Goal: Information Seeking & Learning: Learn about a topic

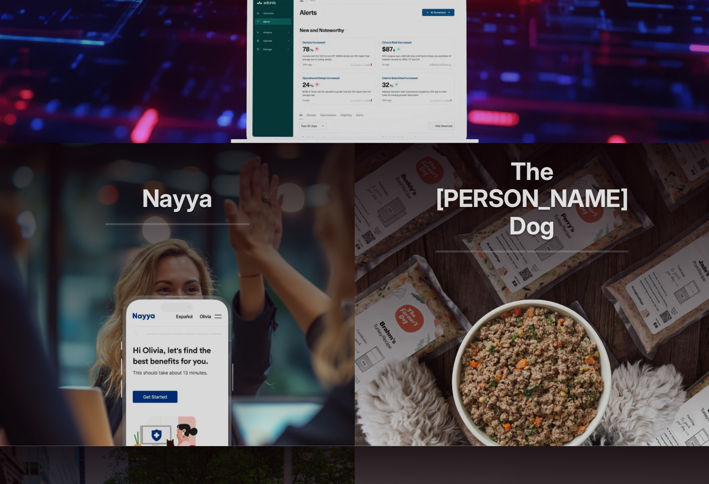
scroll to position [618, 0]
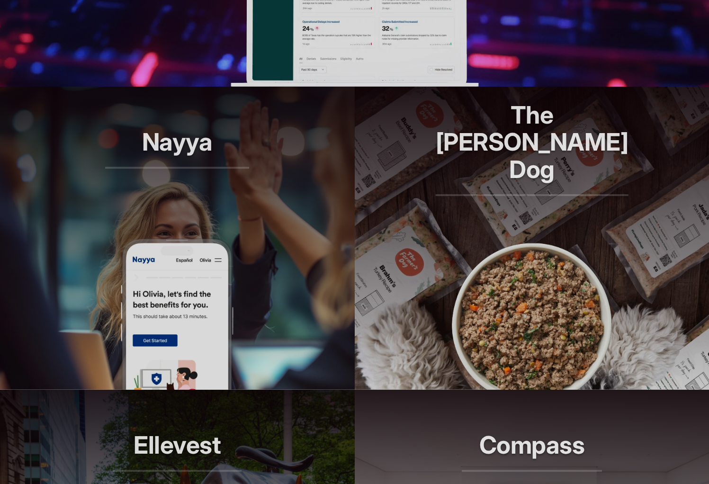
click at [246, 185] on p "Smarter decisions, better benefits" at bounding box center [177, 184] width 144 height 27
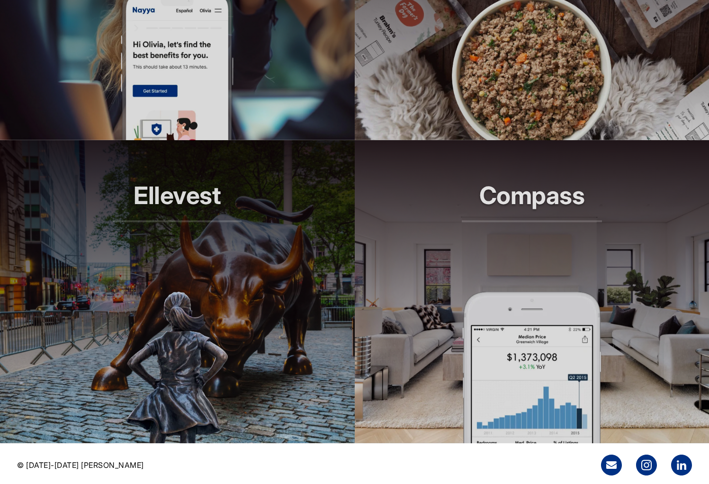
scroll to position [867, 0]
click at [193, 196] on h2 "Ellevest" at bounding box center [177, 202] width 129 height 40
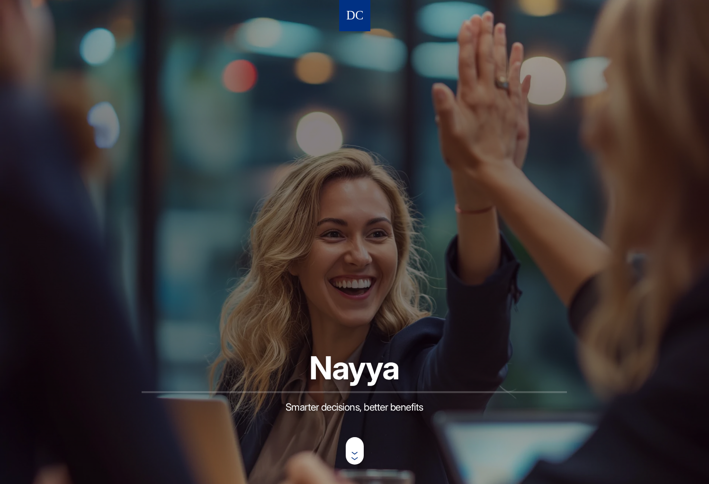
drag, startPoint x: 283, startPoint y: 408, endPoint x: 403, endPoint y: 406, distance: 120.3
click at [411, 412] on p "Smarter decisions, better benefits" at bounding box center [354, 409] width 425 height 36
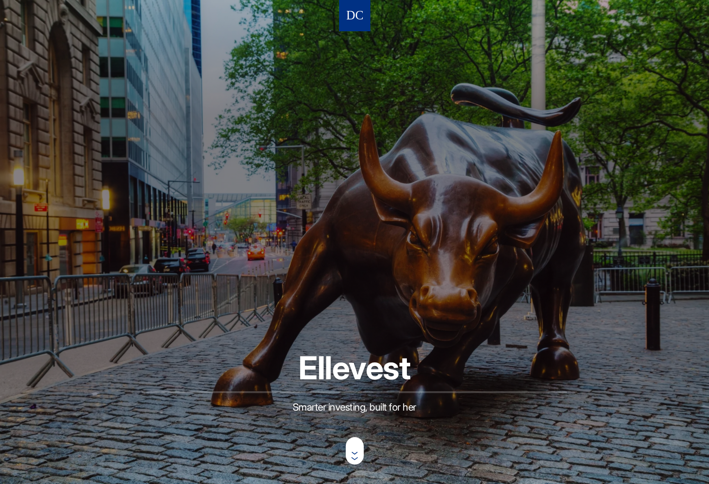
drag, startPoint x: 290, startPoint y: 405, endPoint x: 295, endPoint y: 392, distance: 14.1
click at [454, 410] on p "Smarter investing, built for her" at bounding box center [354, 409] width 425 height 36
copy p "Smarter investing, built for her"
